Goal: Check status: Check status

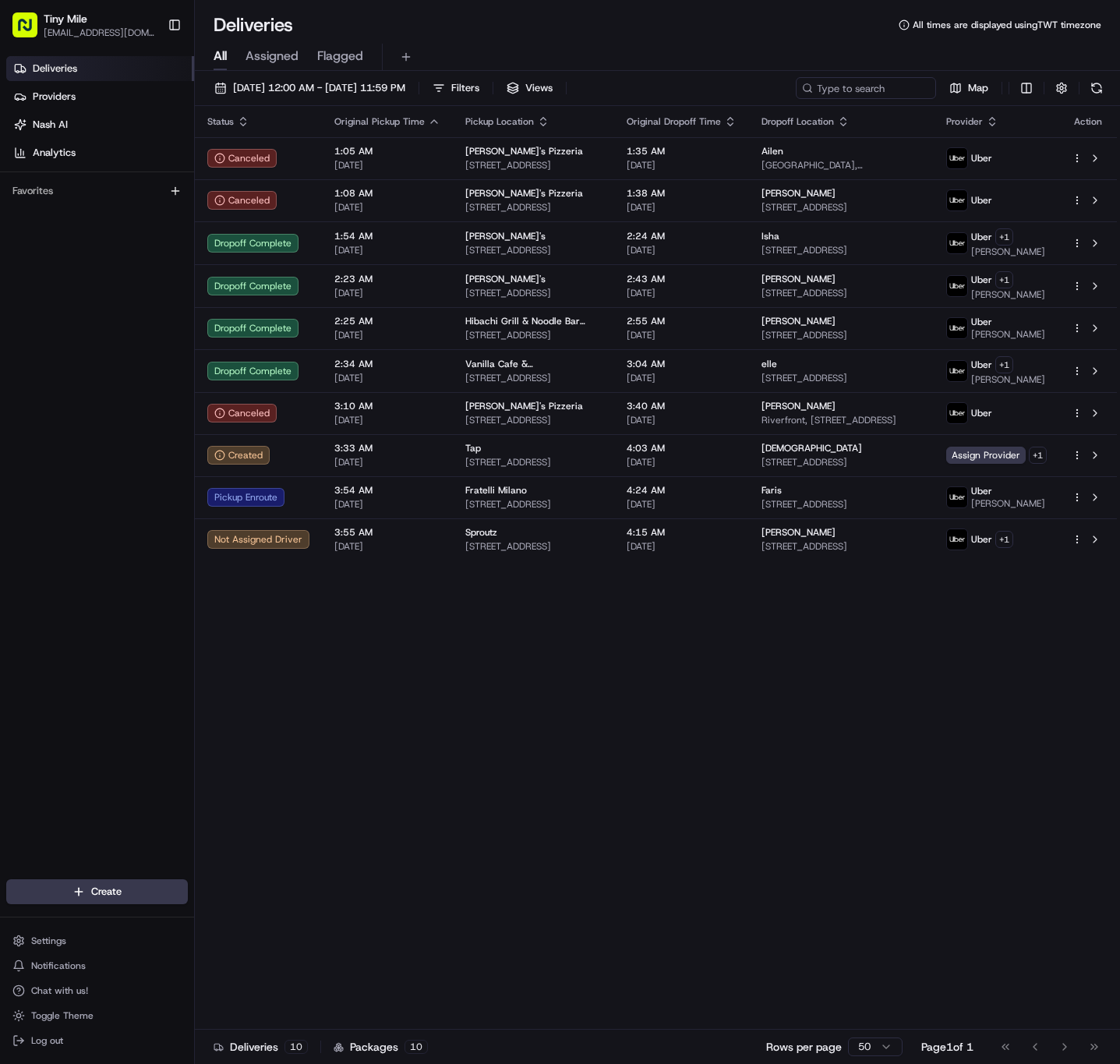
click at [606, 805] on div "Status Original Pickup Time Pickup Location Original Dropoff Time Dropoff Locat…" at bounding box center [656, 567] width 922 height 923
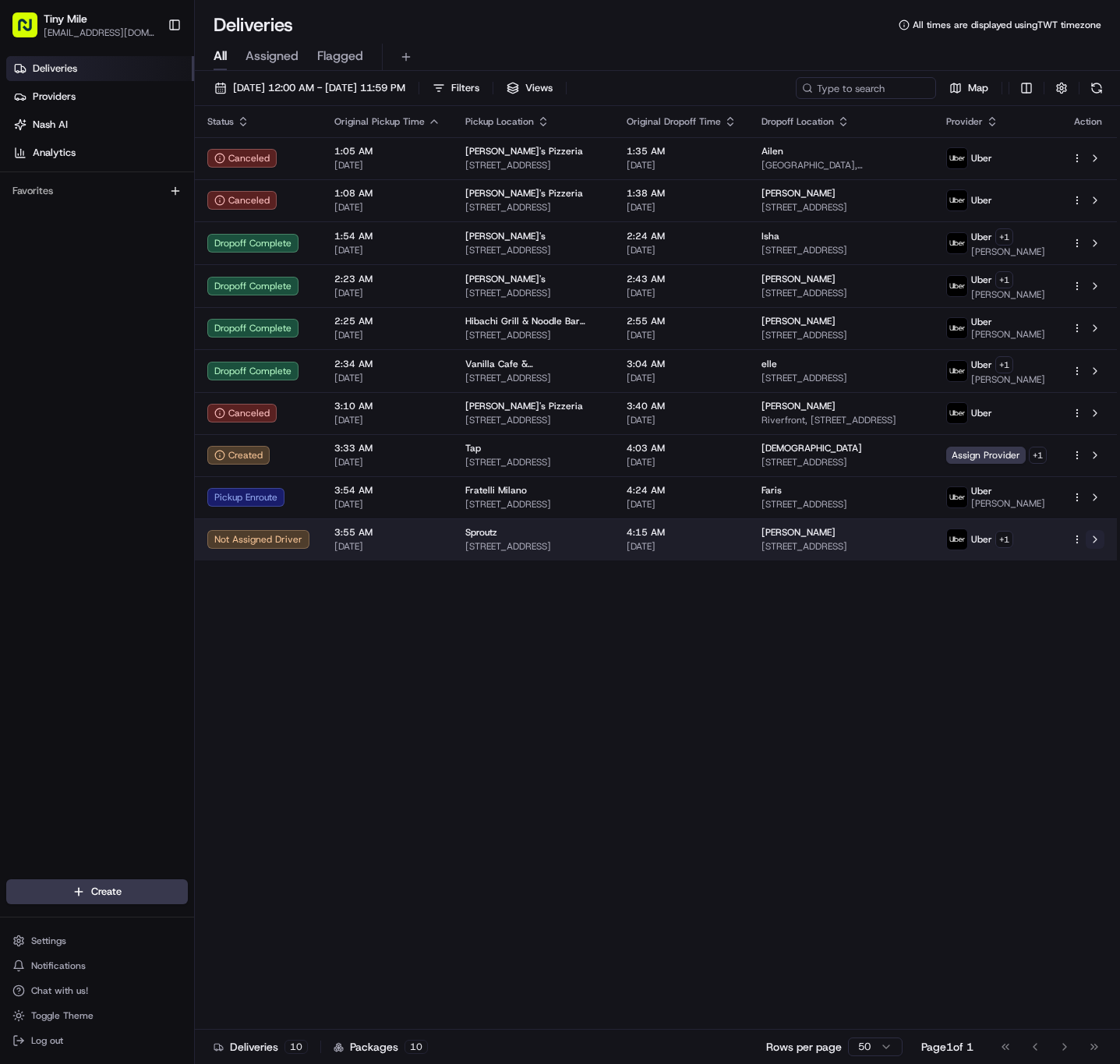
click at [1102, 536] on button at bounding box center [1095, 539] width 19 height 19
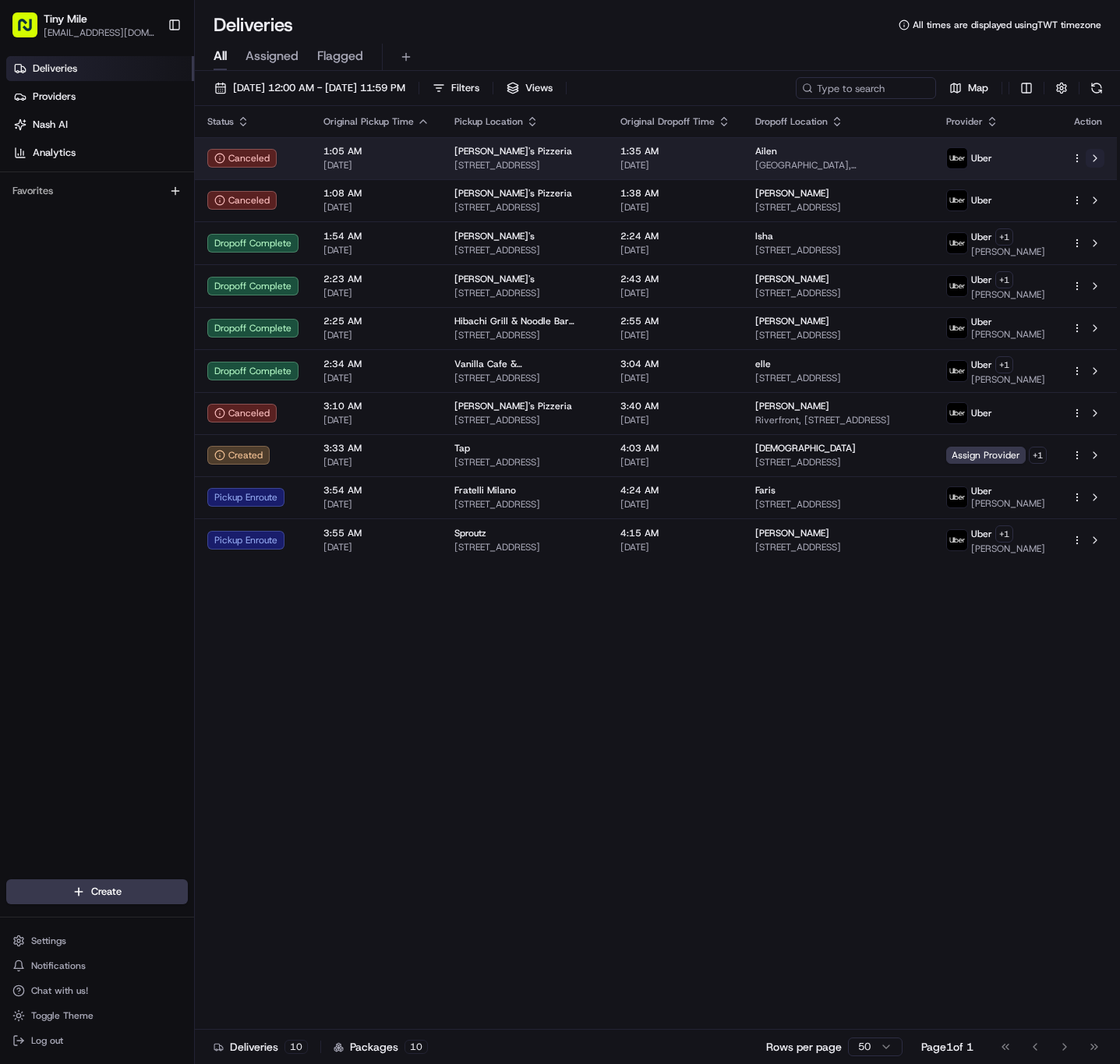
click at [1100, 154] on button at bounding box center [1095, 158] width 19 height 19
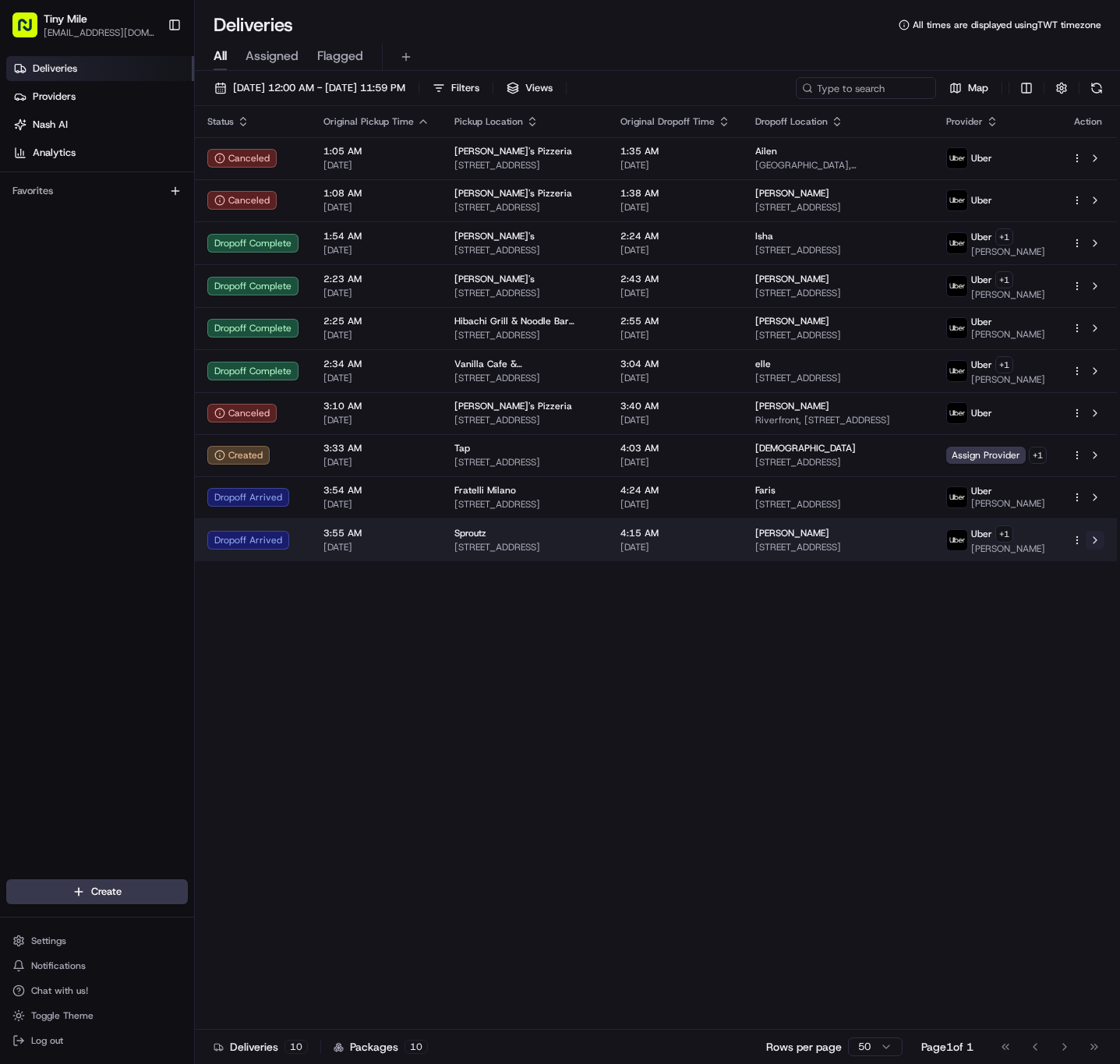
click at [1098, 548] on button at bounding box center [1095, 540] width 19 height 19
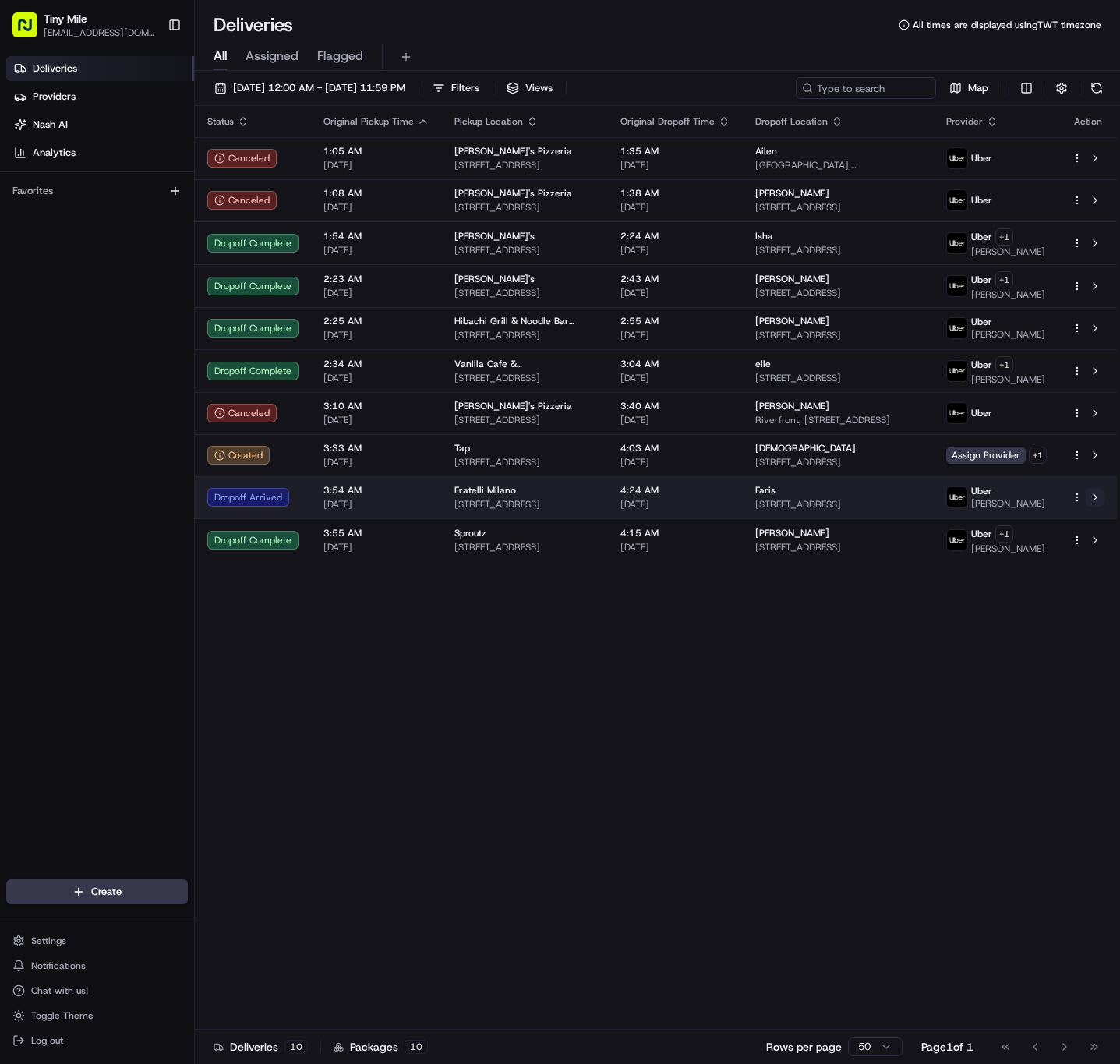
click at [1102, 501] on button at bounding box center [1095, 497] width 19 height 19
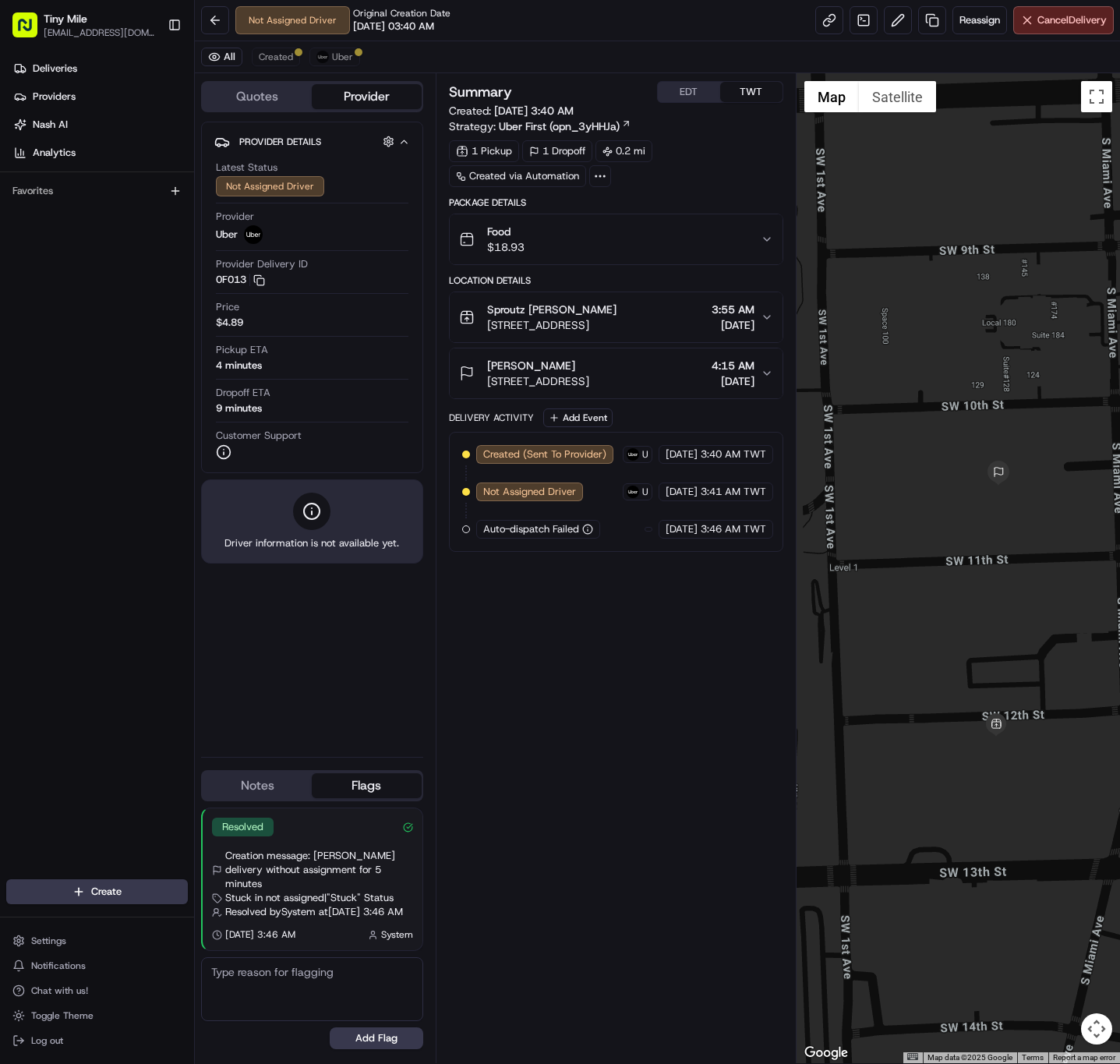
click at [771, 235] on button "Food $18.93" at bounding box center [616, 239] width 333 height 50
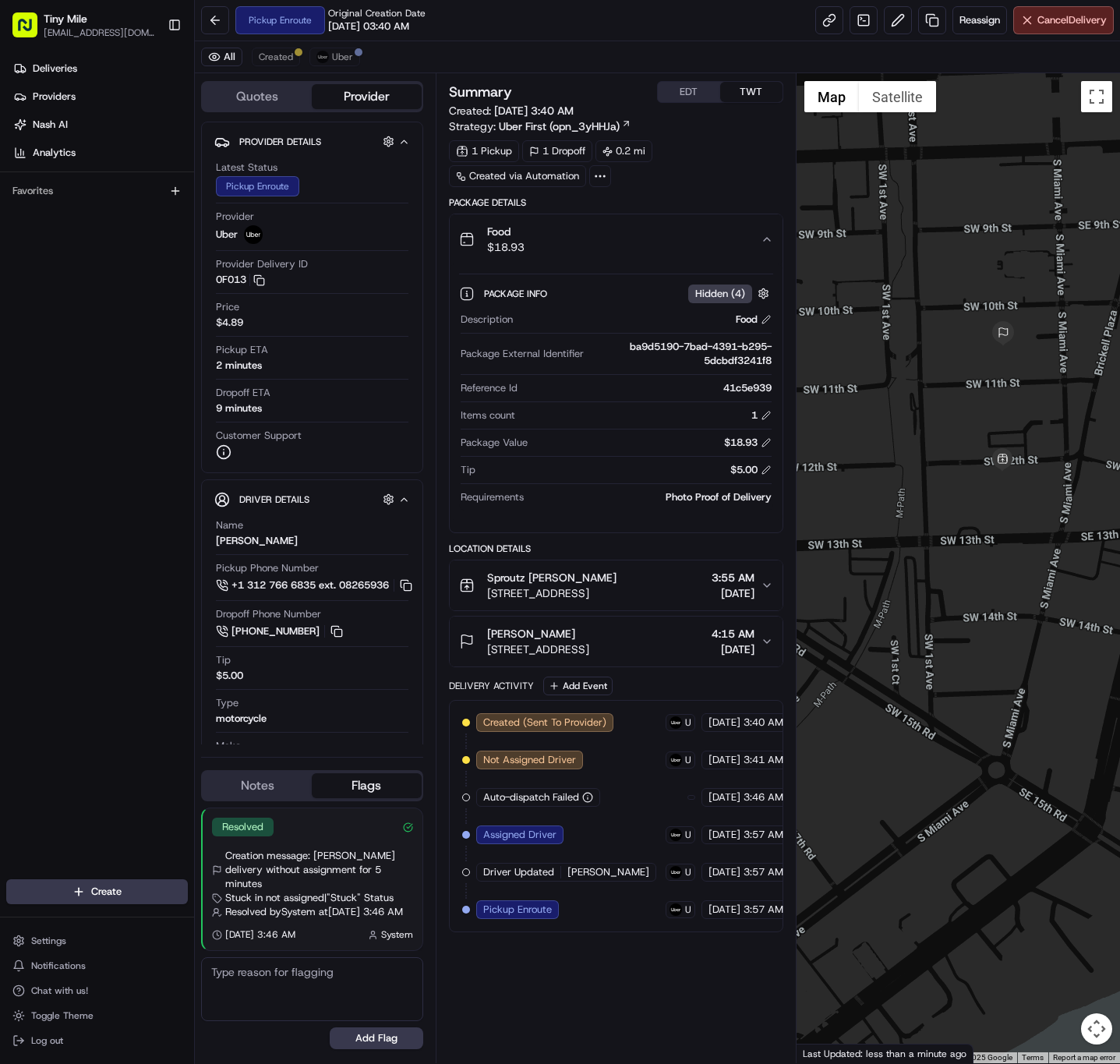
drag, startPoint x: 931, startPoint y: 602, endPoint x: 893, endPoint y: 624, distance: 43.9
click at [893, 624] on div at bounding box center [958, 568] width 323 height 990
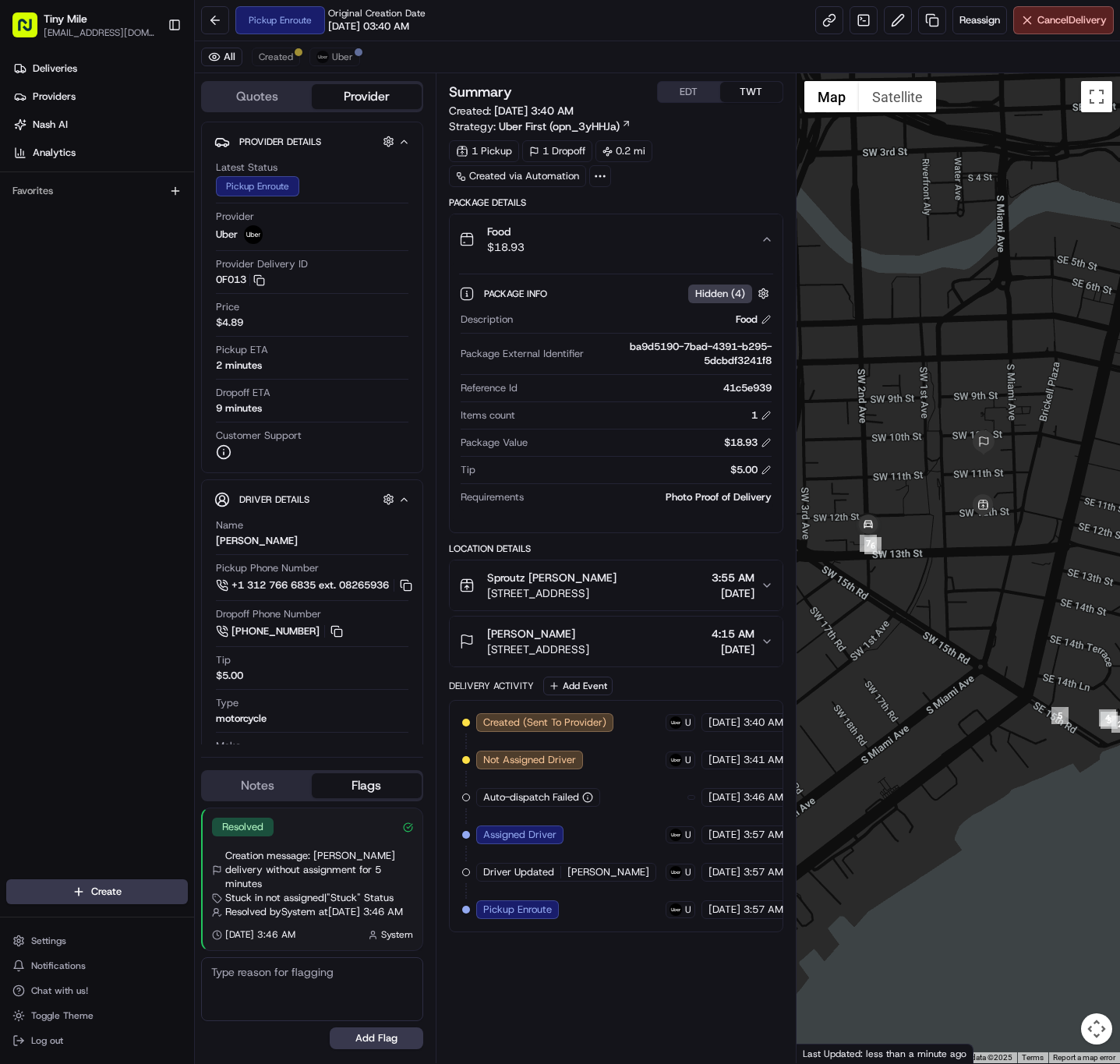
drag, startPoint x: 951, startPoint y: 604, endPoint x: 939, endPoint y: 591, distance: 17.7
click at [939, 591] on div at bounding box center [958, 568] width 323 height 990
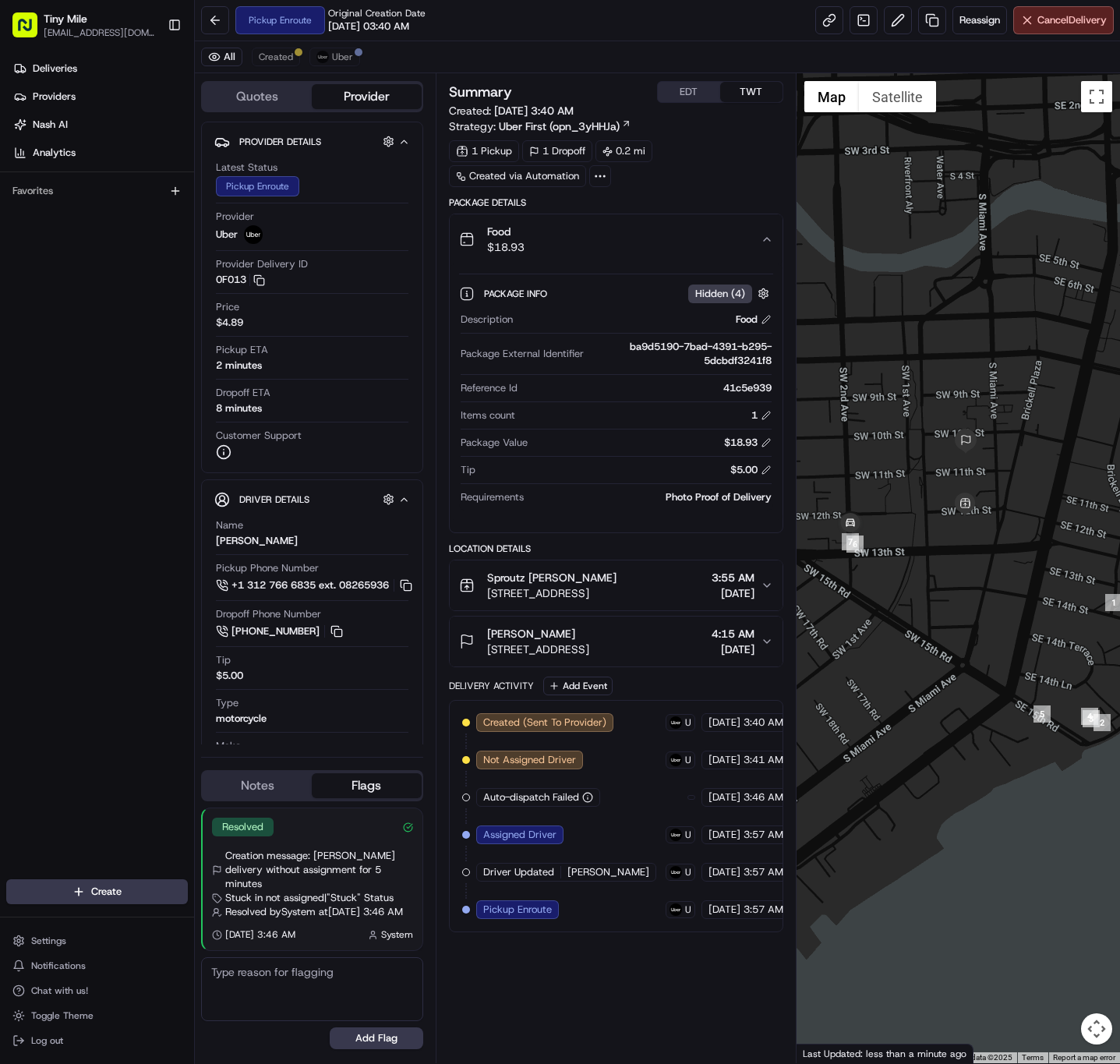
drag, startPoint x: 976, startPoint y: 610, endPoint x: 958, endPoint y: 609, distance: 18.0
click at [958, 609] on div at bounding box center [958, 568] width 323 height 990
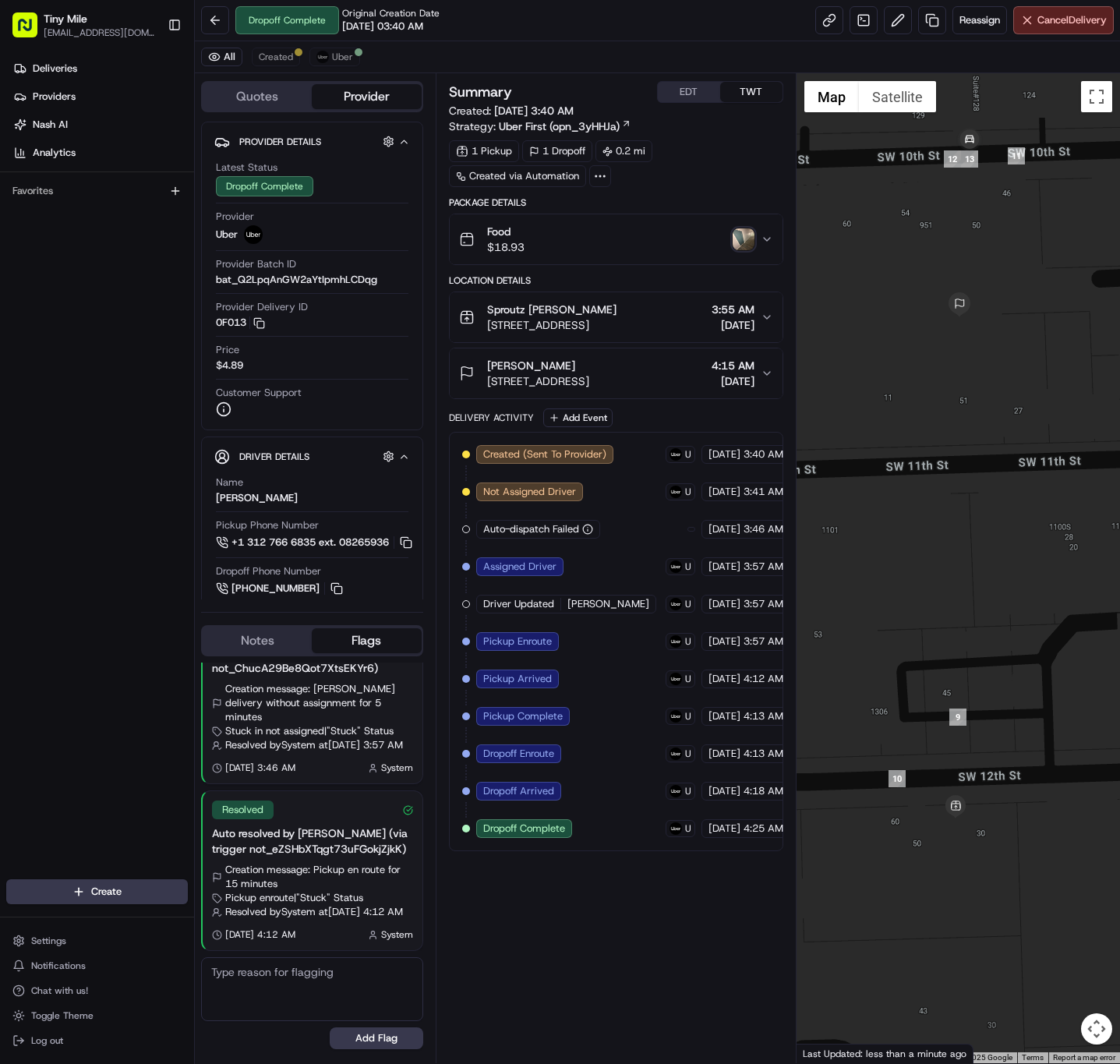
click at [748, 253] on div "Food $18.93" at bounding box center [610, 239] width 302 height 31
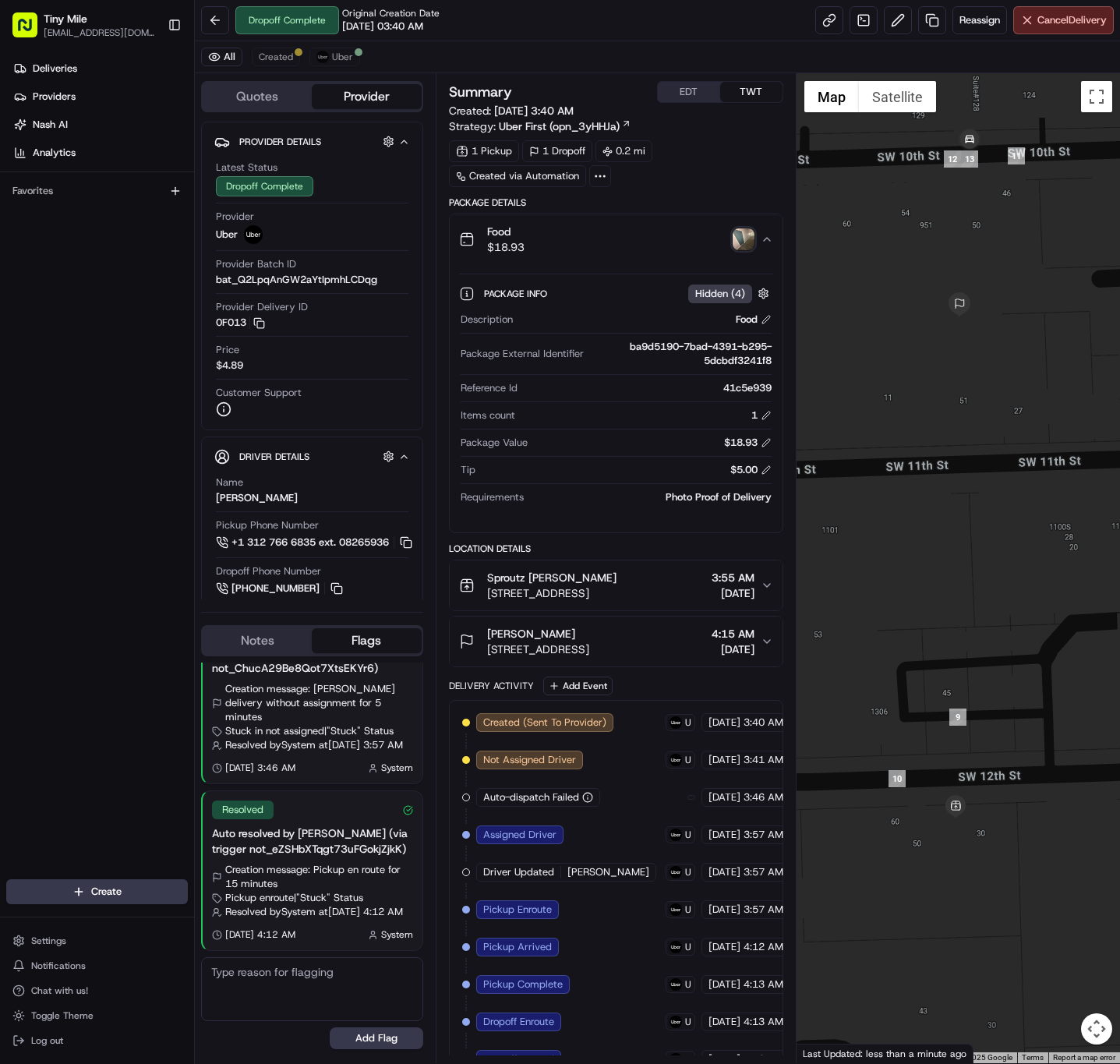
click at [741, 246] on img "button" at bounding box center [744, 239] width 22 height 21
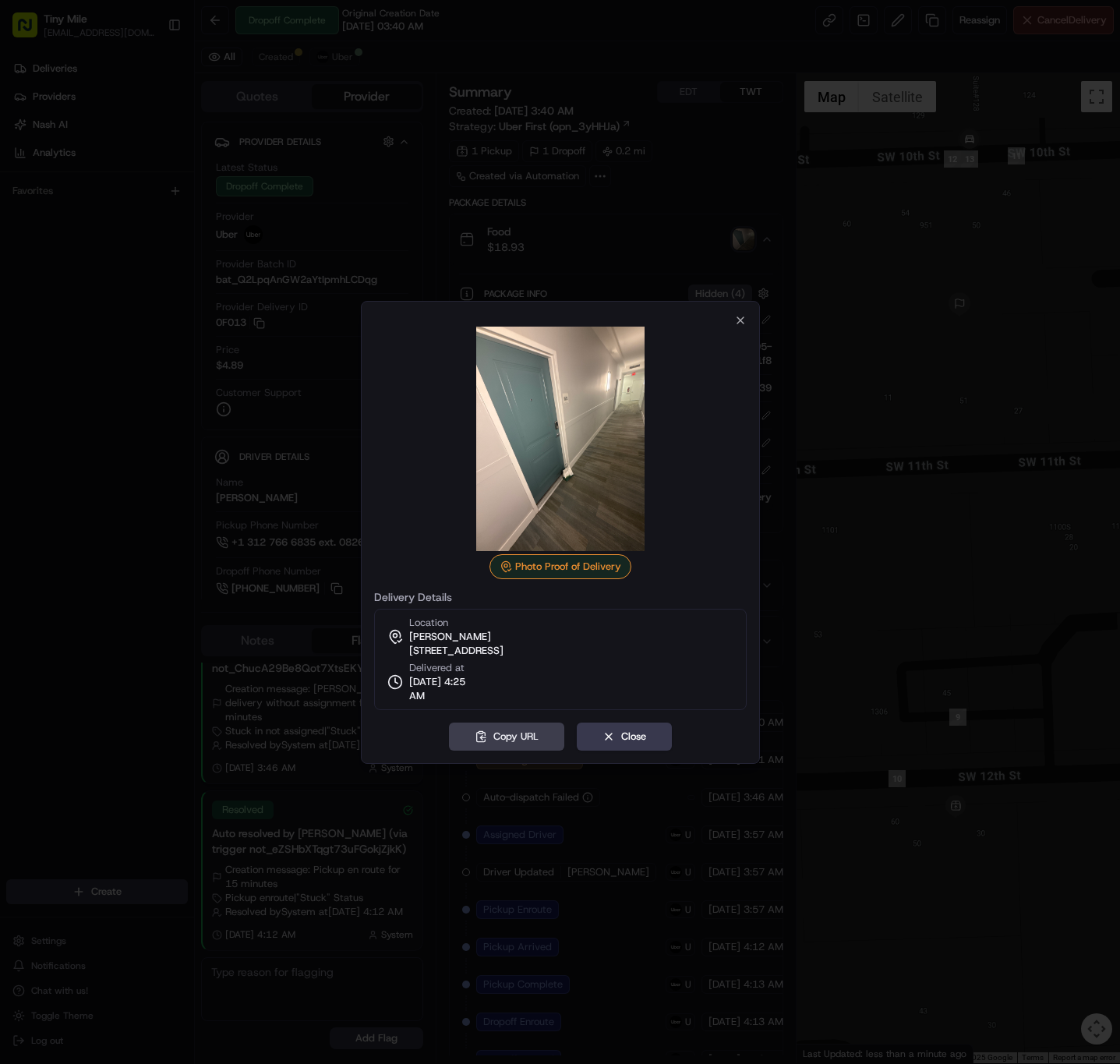
click at [555, 399] on img at bounding box center [560, 439] width 225 height 225
click at [740, 315] on icon "button" at bounding box center [741, 321] width 13 height 13
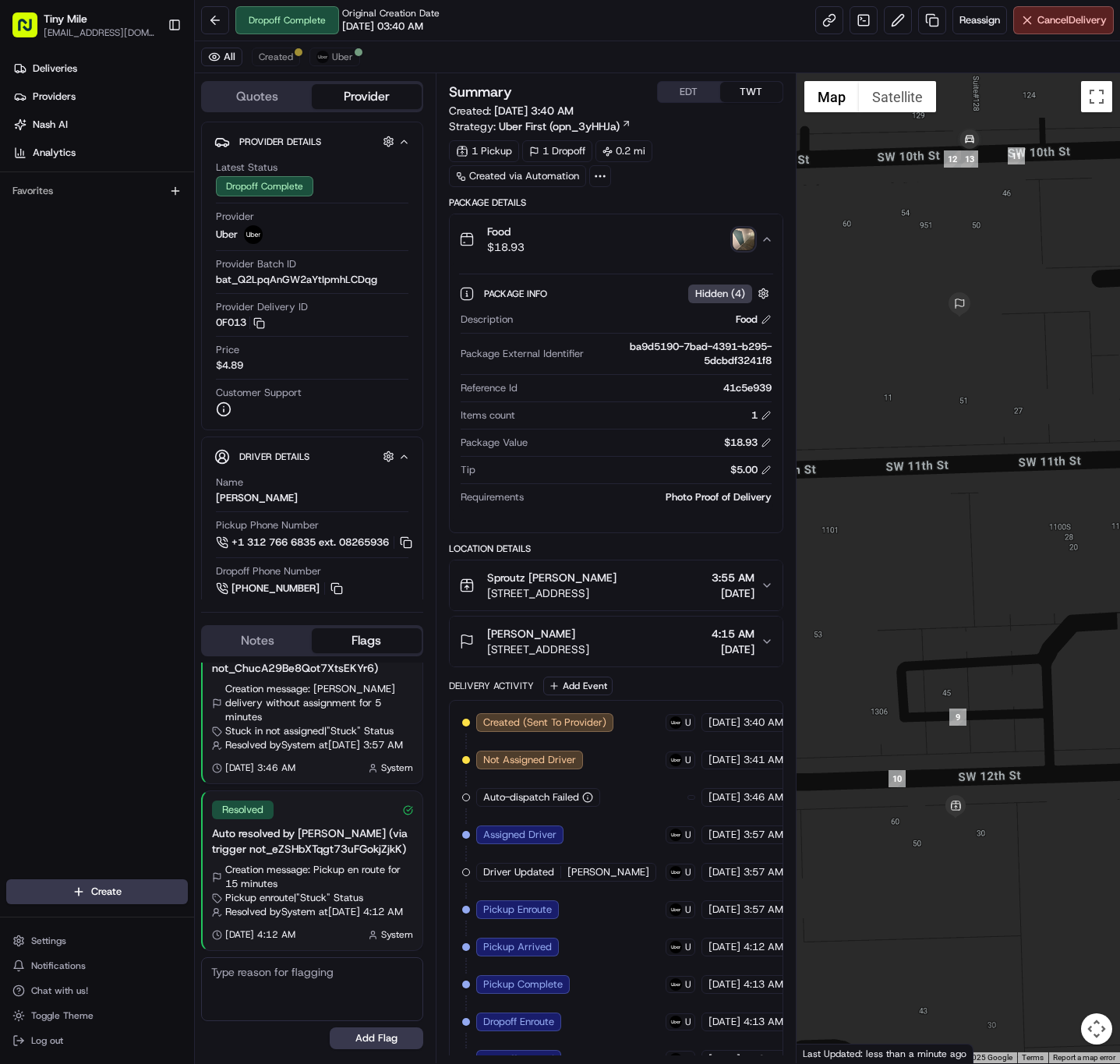
click at [744, 244] on img "button" at bounding box center [744, 239] width 22 height 21
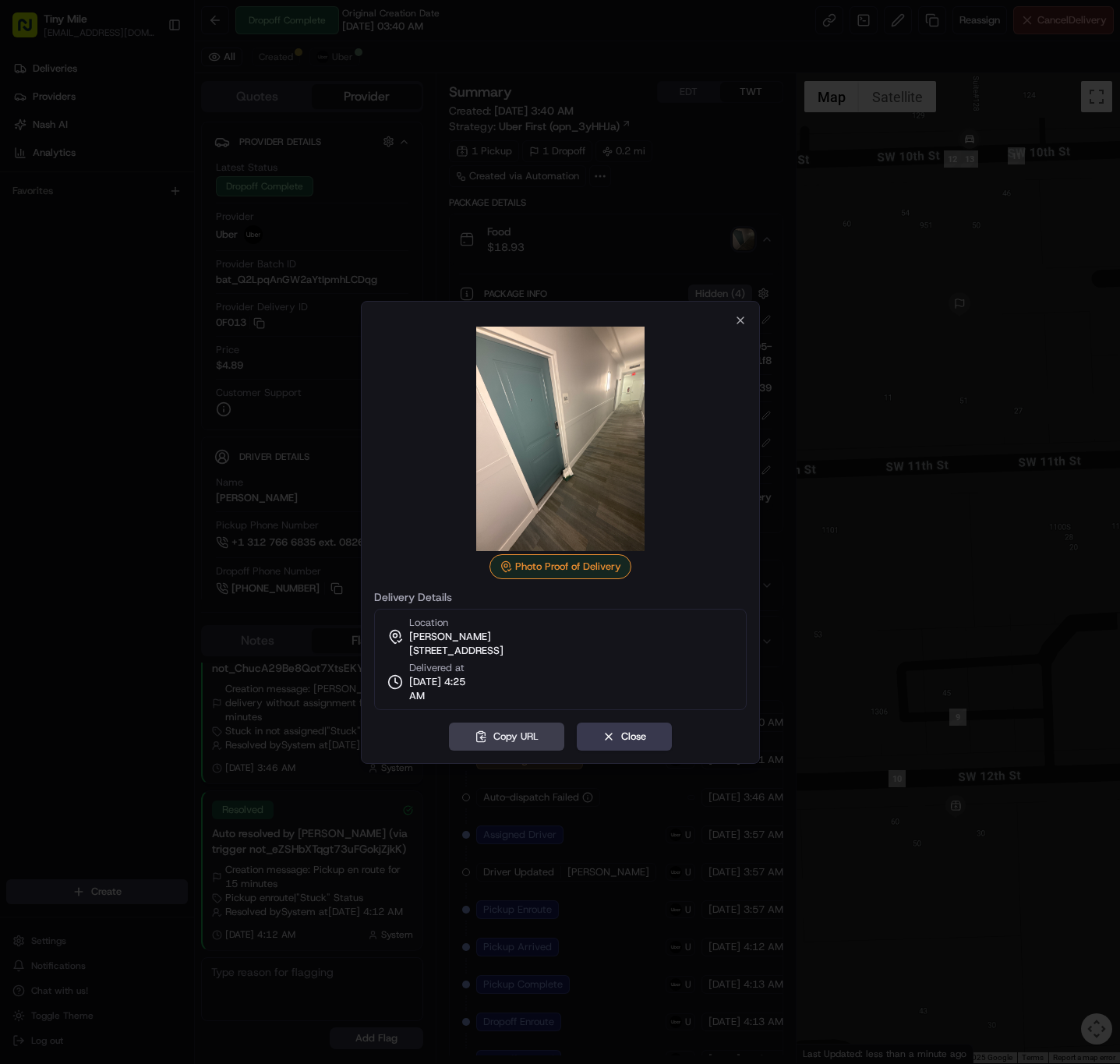
click at [561, 555] on div "Photo Proof of Delivery" at bounding box center [560, 567] width 142 height 25
click at [561, 569] on div "Photo Proof of Delivery" at bounding box center [560, 567] width 142 height 25
click at [510, 568] on icon at bounding box center [508, 569] width 3 height 3
click at [742, 317] on icon "button" at bounding box center [740, 320] width 6 height 6
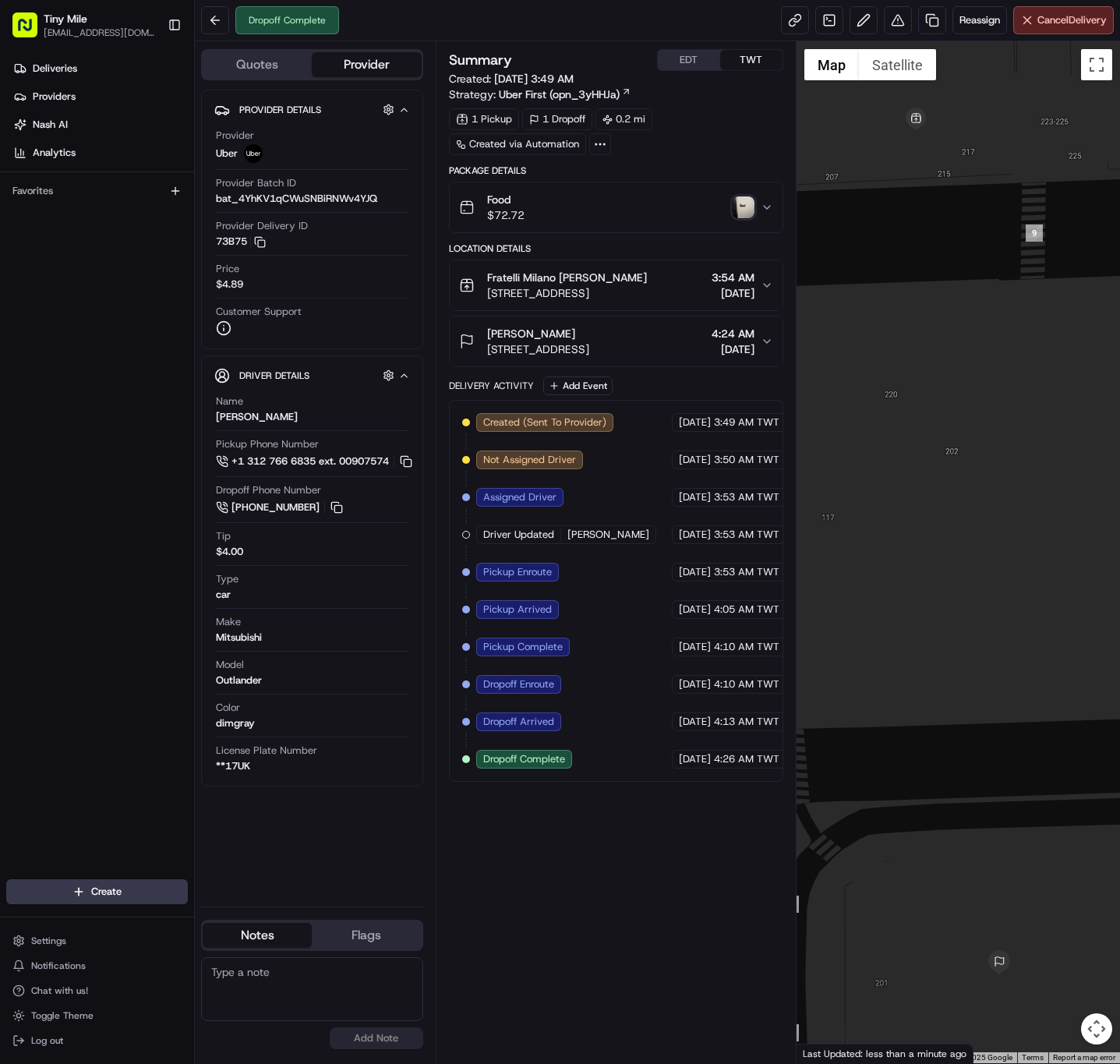
click at [745, 206] on img "button" at bounding box center [744, 207] width 22 height 21
